Goal: Navigation & Orientation: Find specific page/section

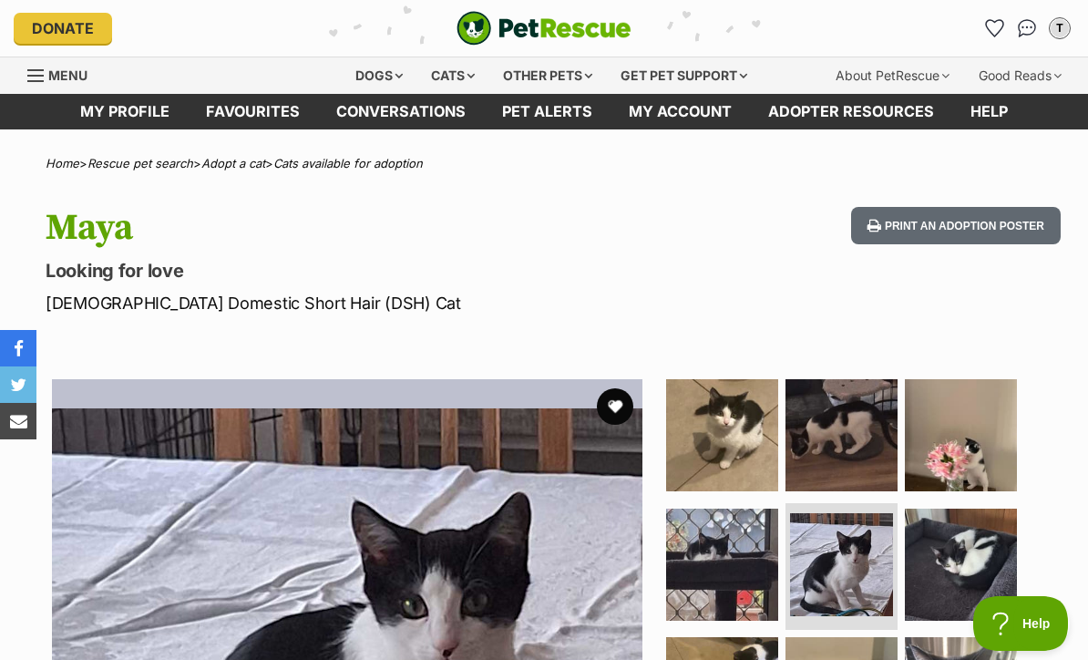
click at [231, 110] on link "Favourites" at bounding box center [253, 112] width 130 height 36
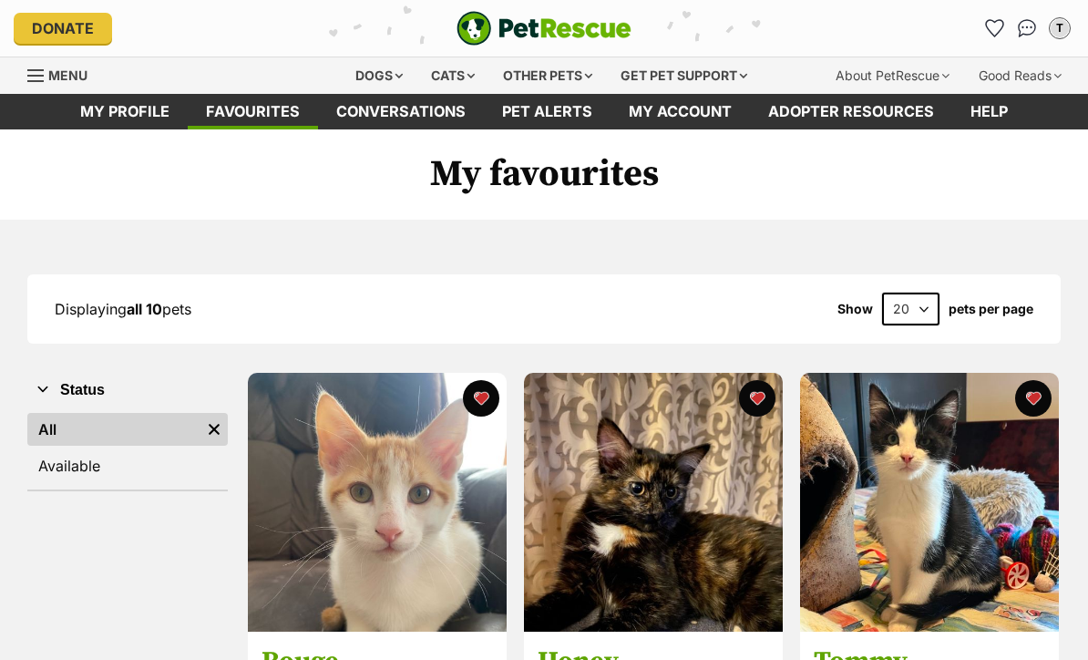
click at [746, 495] on img at bounding box center [653, 502] width 259 height 259
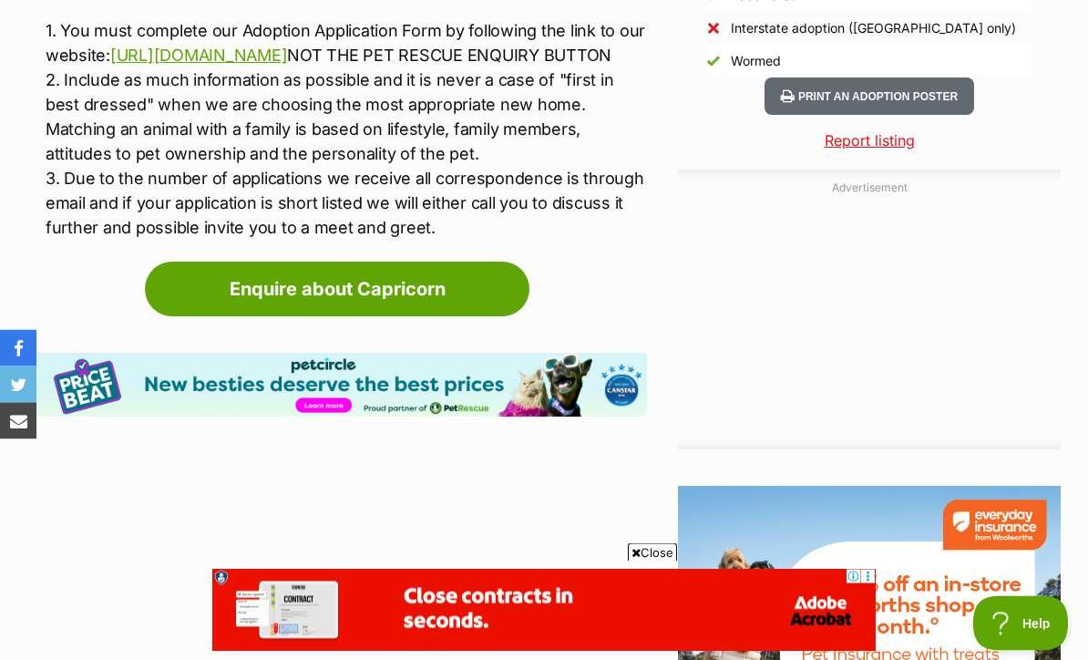
scroll to position [3291, 0]
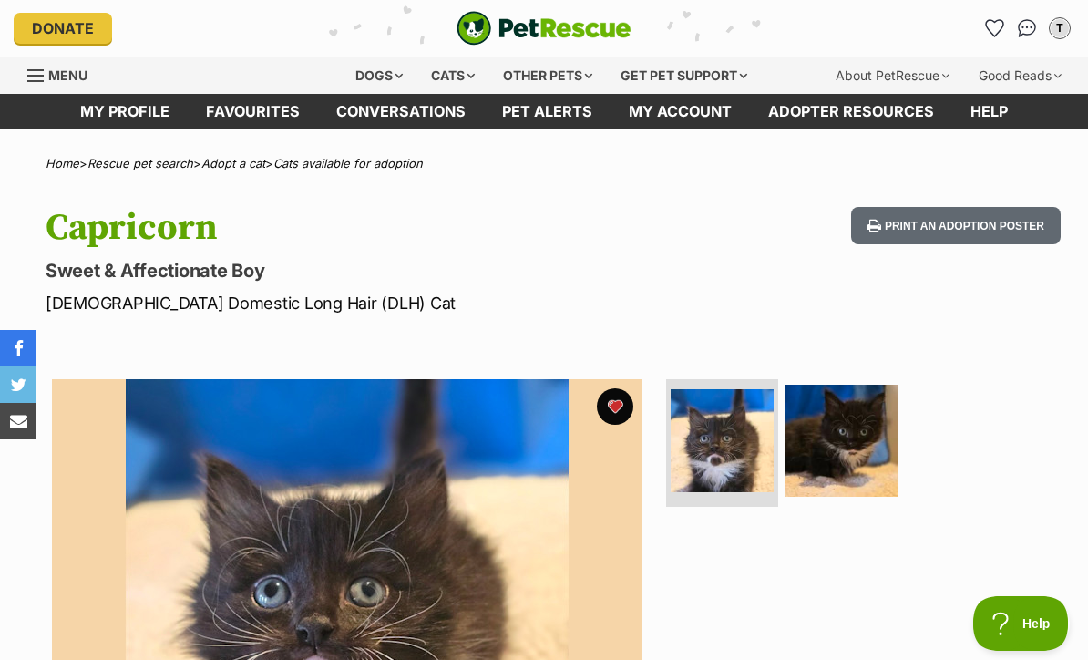
click at [873, 470] on img at bounding box center [842, 441] width 112 height 112
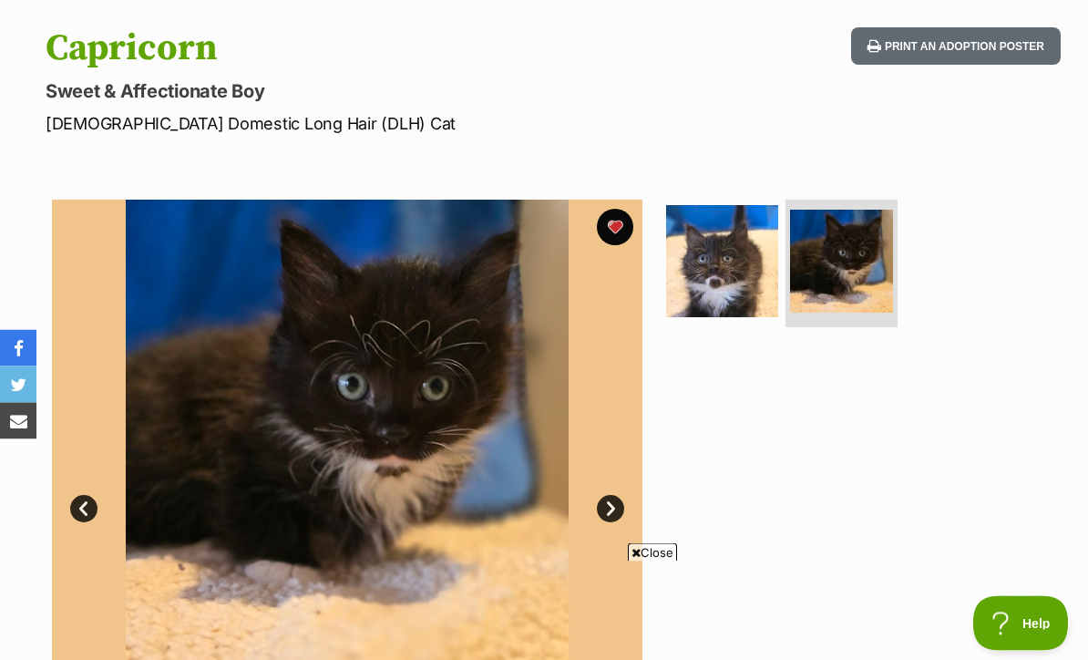
scroll to position [180, 0]
click at [749, 267] on img at bounding box center [722, 261] width 112 height 112
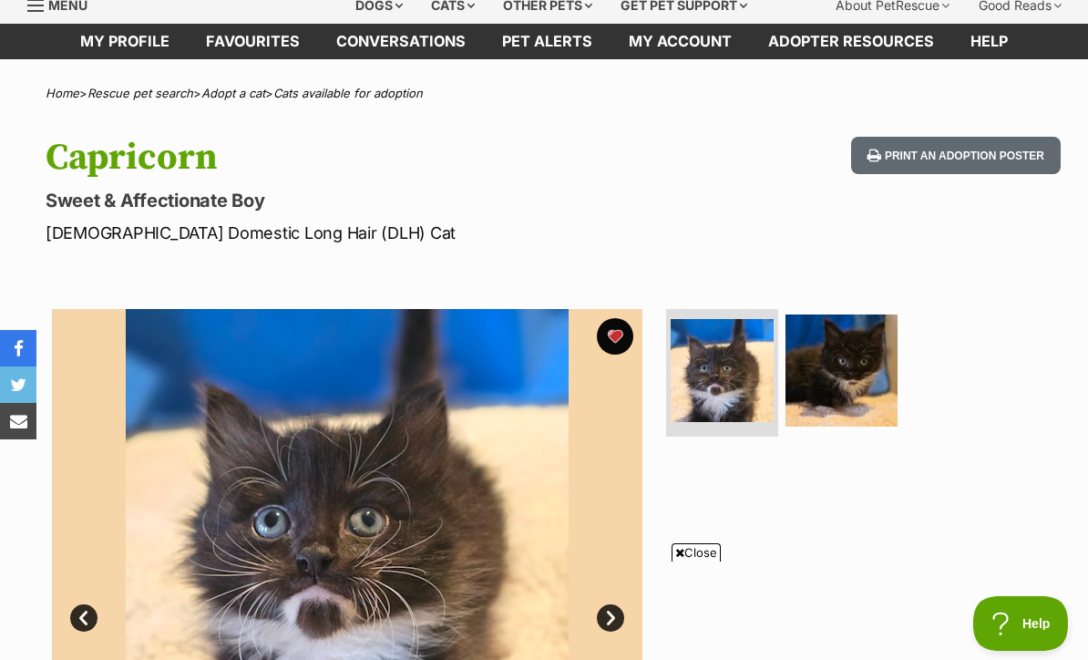
scroll to position [69, 0]
